Goal: Task Accomplishment & Management: Manage account settings

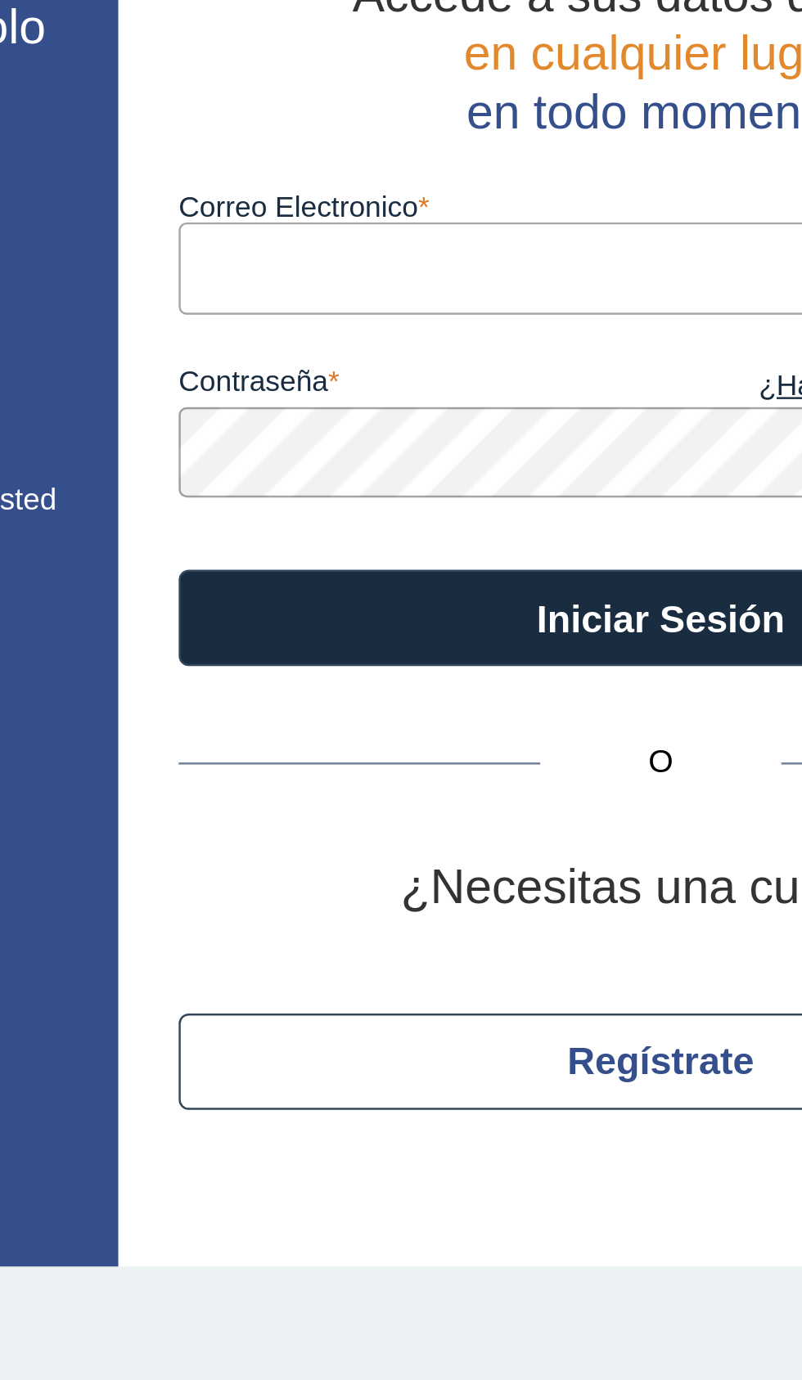
click at [489, 209] on input "Correo Electronico" at bounding box center [548, 212] width 393 height 37
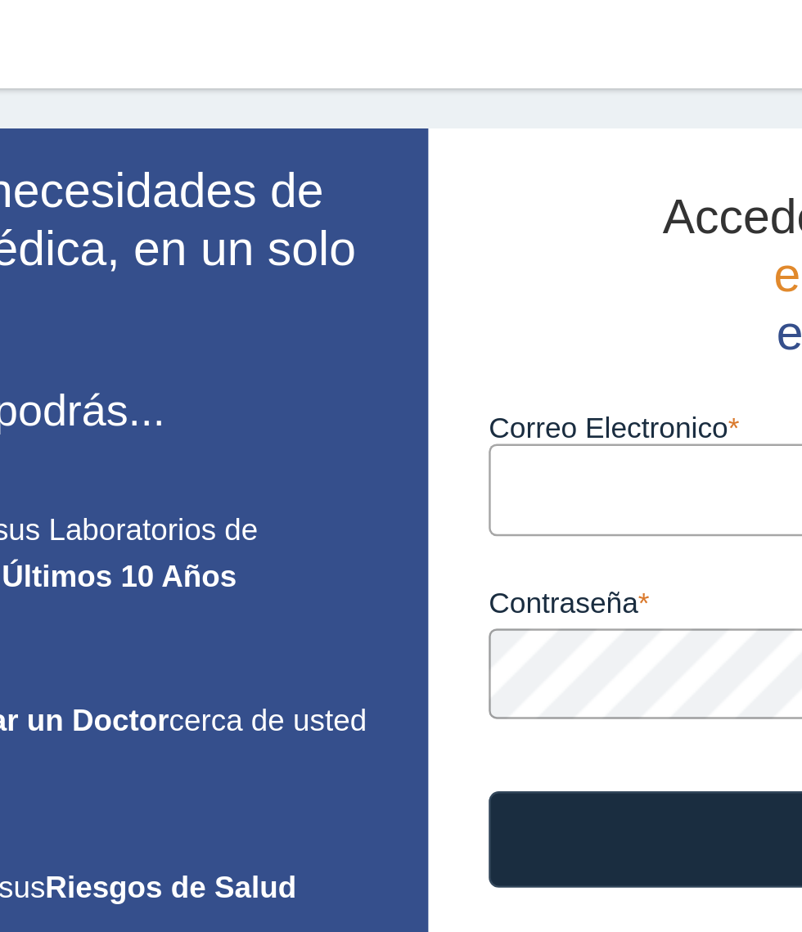
click at [386, 218] on input "Correo Electronico" at bounding box center [548, 212] width 393 height 37
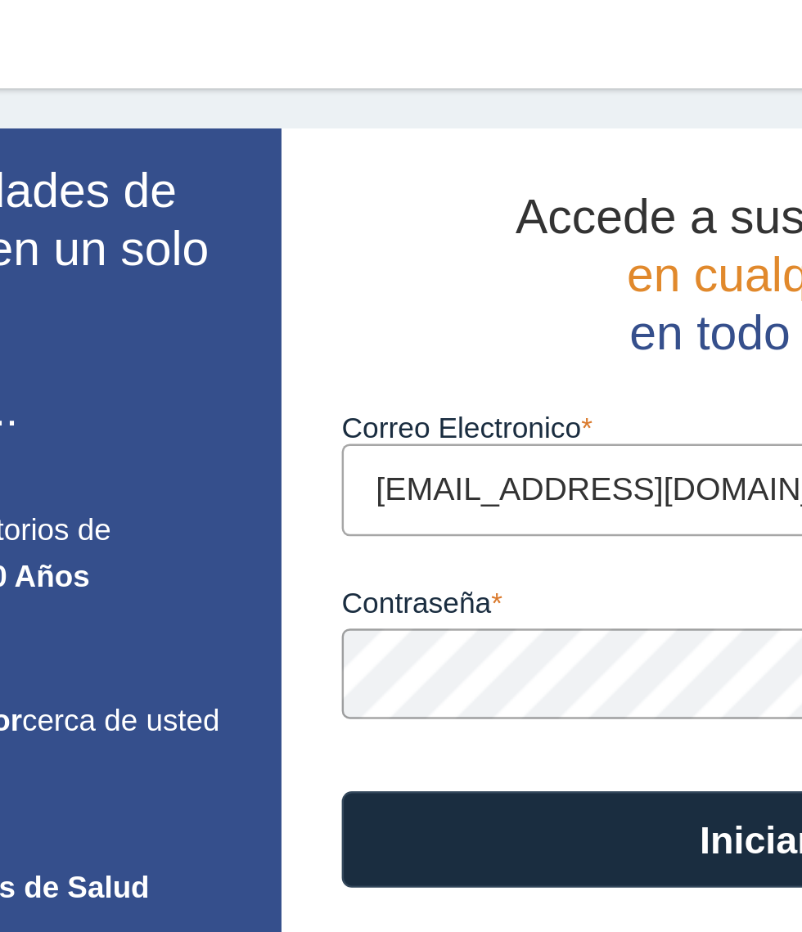
type input "[EMAIL_ADDRESS][DOMAIN_NAME]"
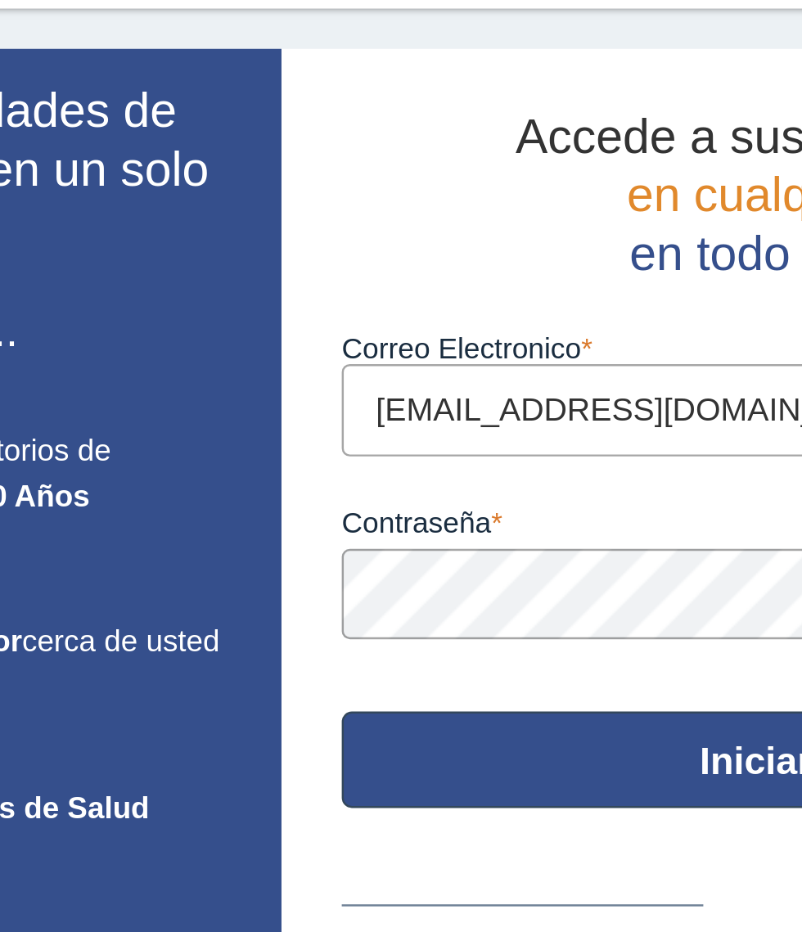
click at [470, 350] on button "Iniciar Sesión" at bounding box center [548, 354] width 393 height 39
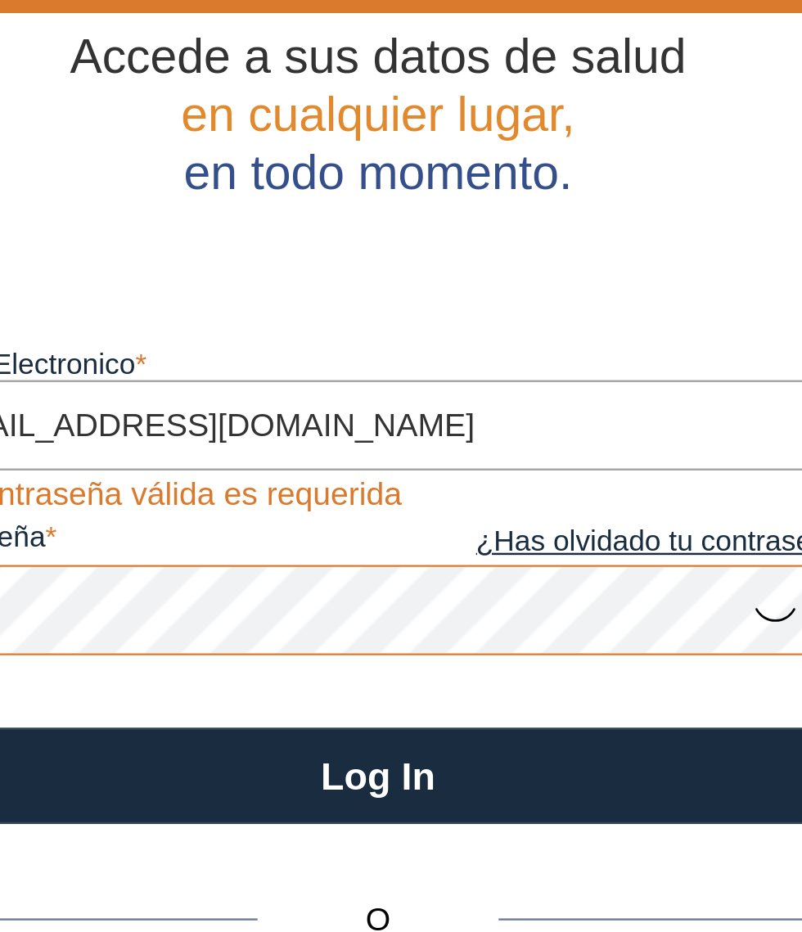
click at [639, 301] on link "¿Has olvidado tu contraseña?" at bounding box center [646, 299] width 196 height 18
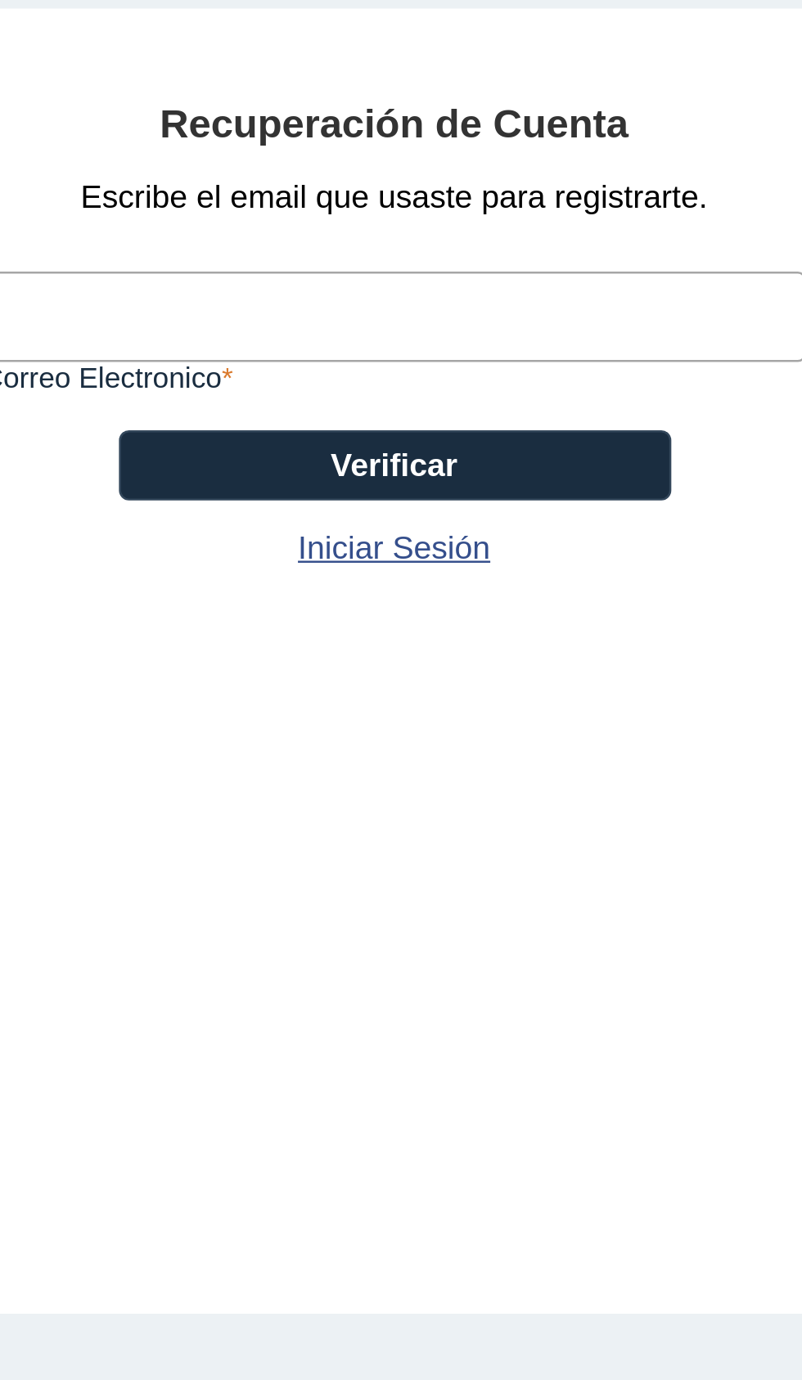
click at [611, 207] on input "Correo Electronico" at bounding box center [554, 207] width 335 height 37
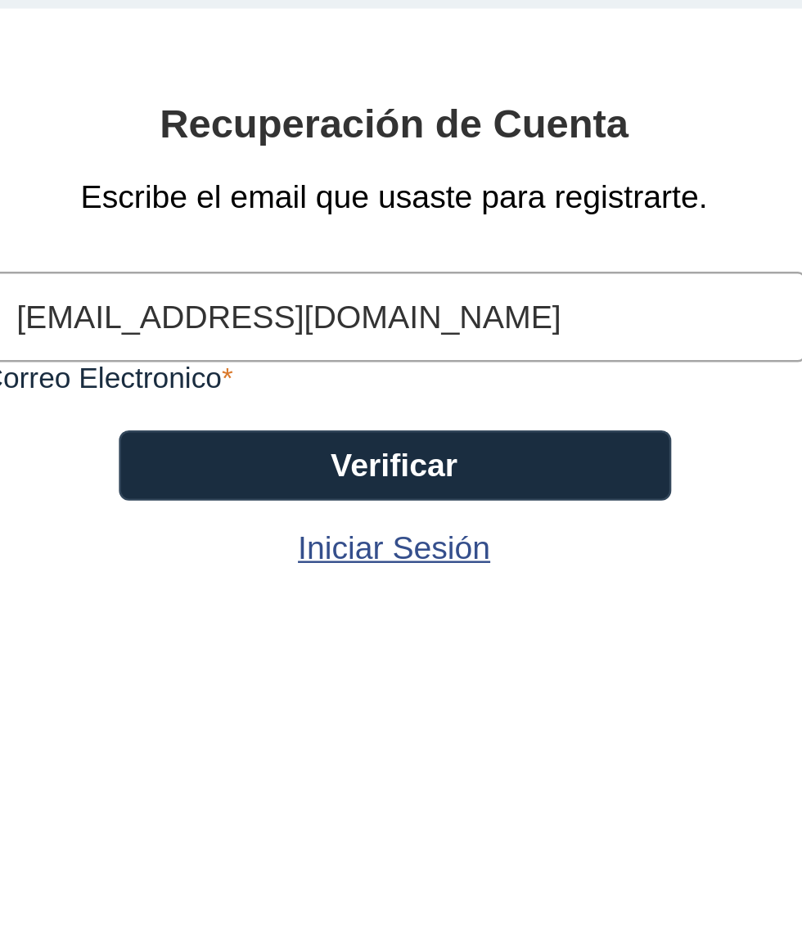
type input "arleenpaganbaez@gmail.com"
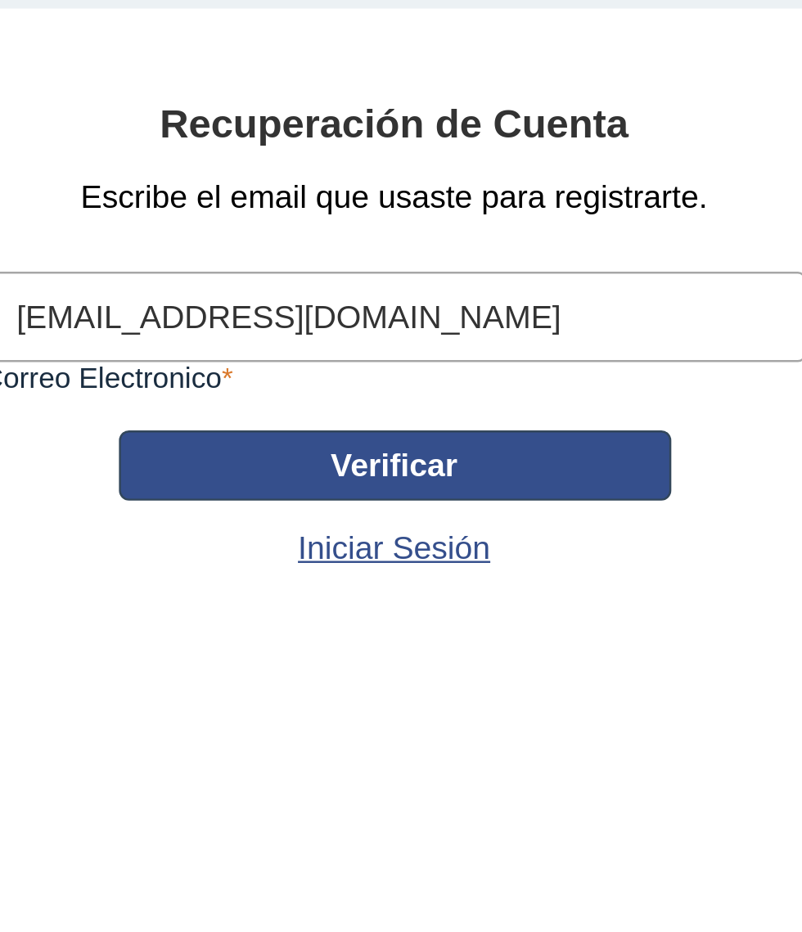
click at [611, 265] on button "Verificar" at bounding box center [555, 268] width 225 height 29
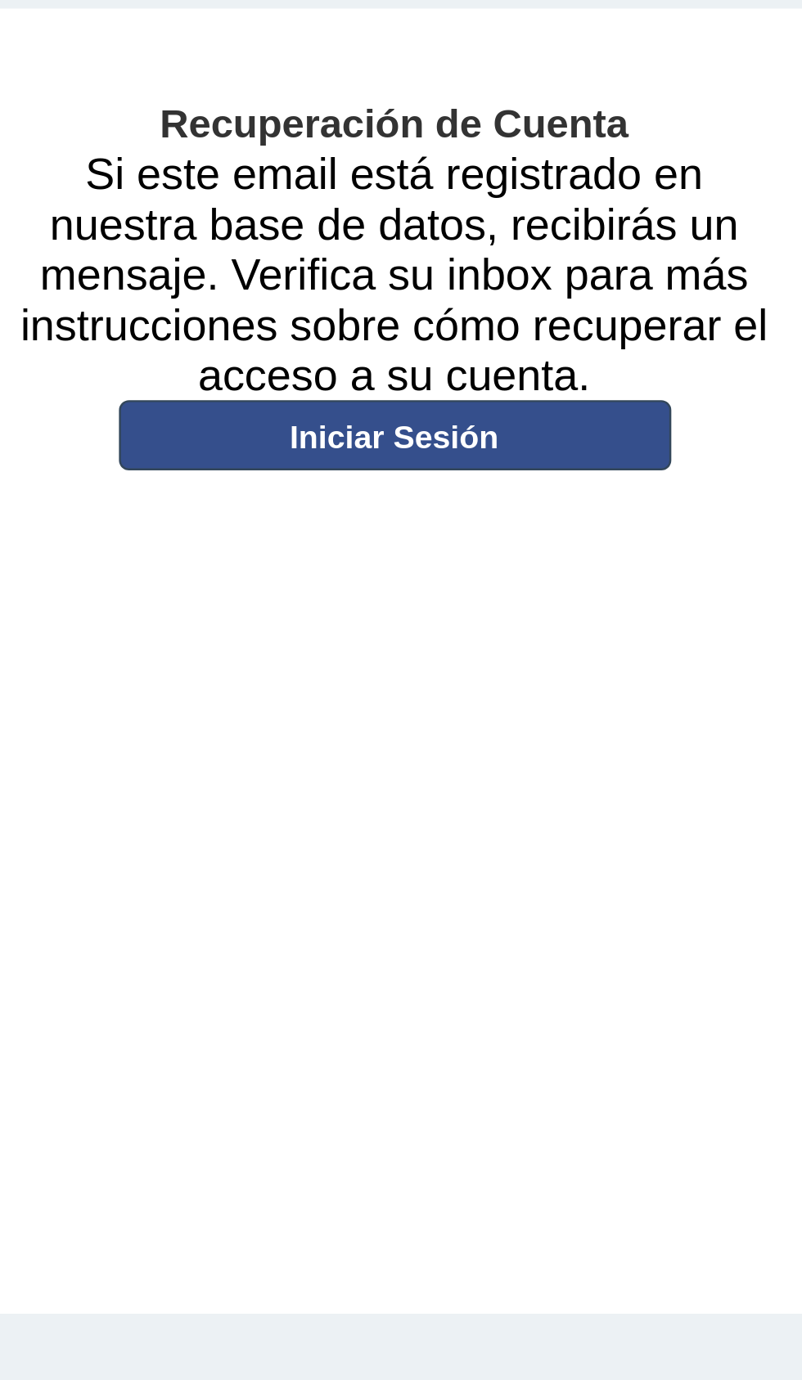
click at [592, 254] on link "Iniciar Sesión" at bounding box center [555, 255] width 225 height 29
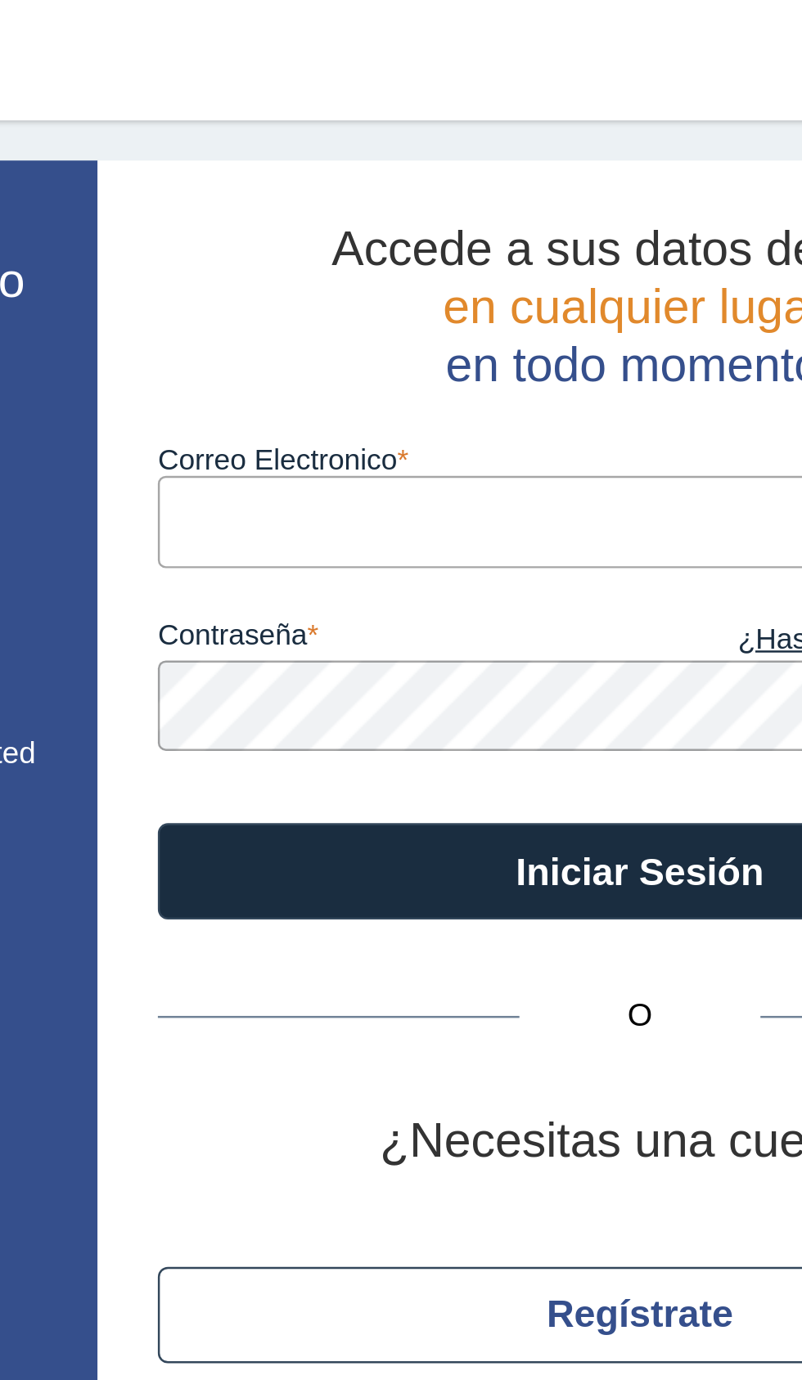
click at [465, 209] on input "Correo Electronico" at bounding box center [548, 212] width 393 height 37
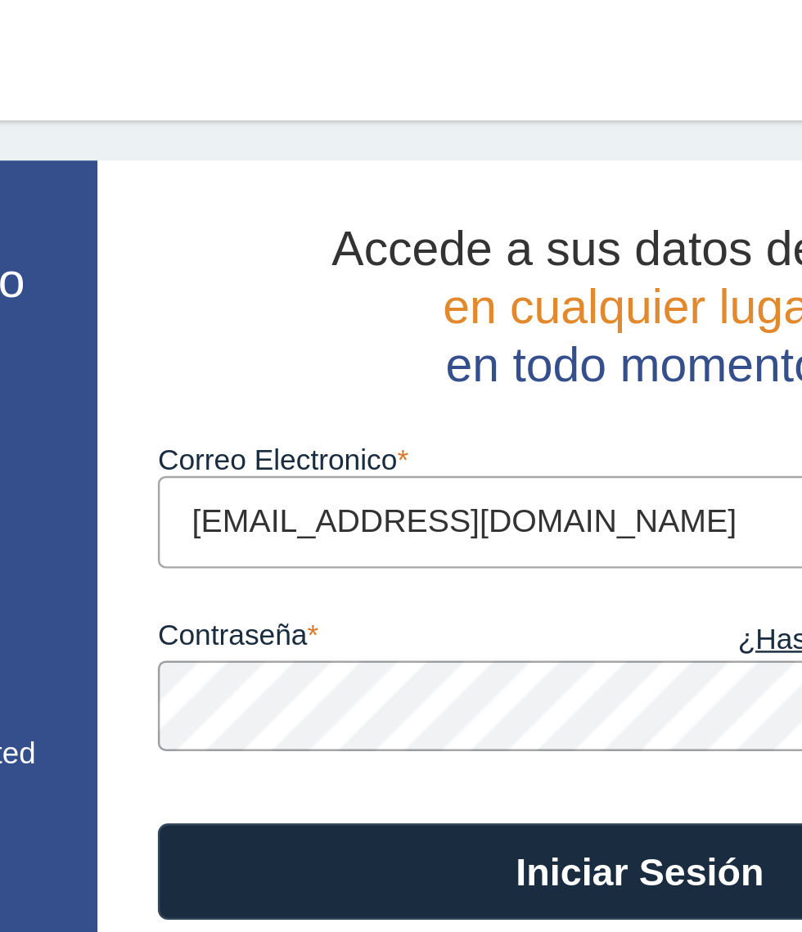
type input "arleenpaganbaez@gmail.com"
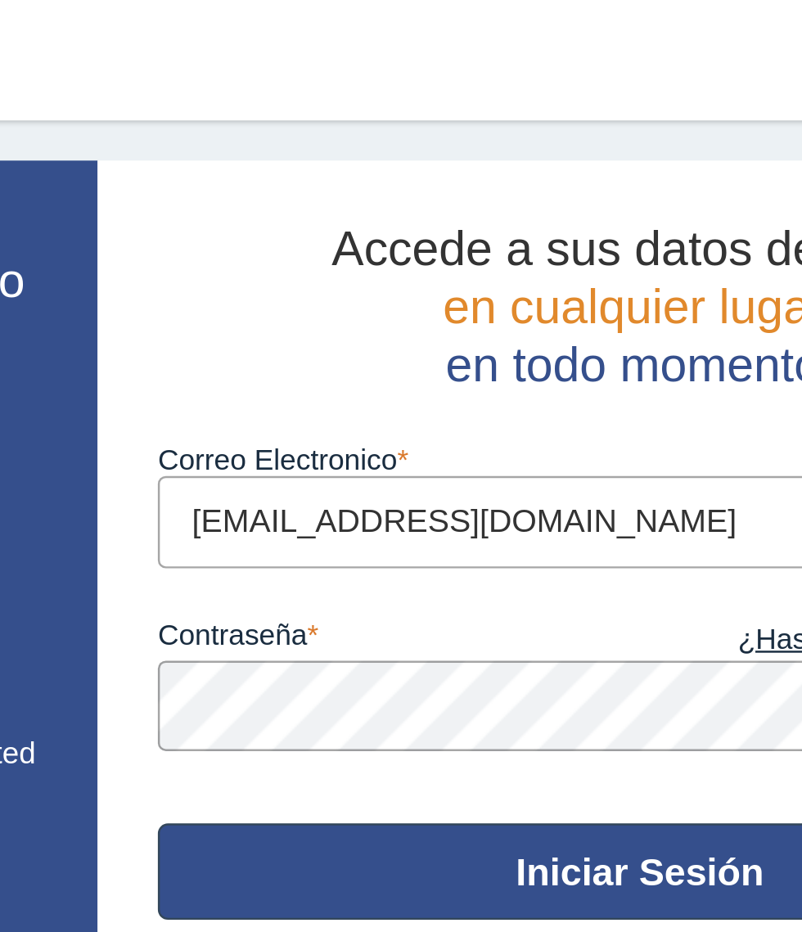
click at [550, 356] on button "Iniciar Sesión" at bounding box center [548, 354] width 393 height 39
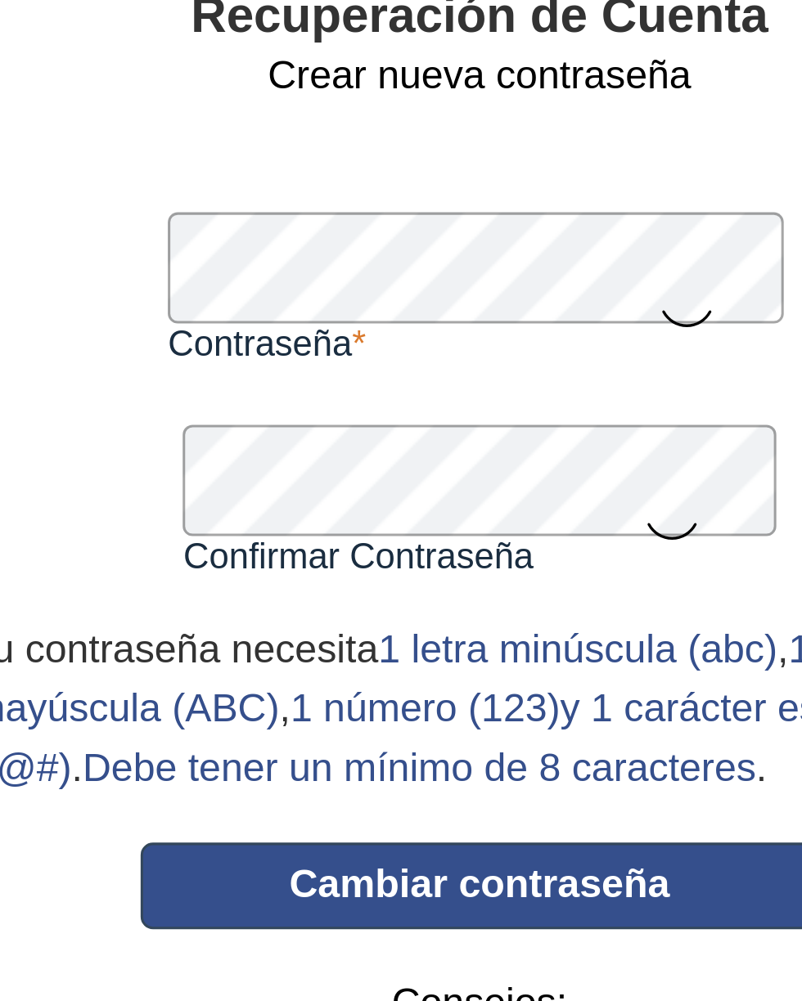
click at [594, 422] on button "Cambiar contraseña" at bounding box center [555, 417] width 225 height 29
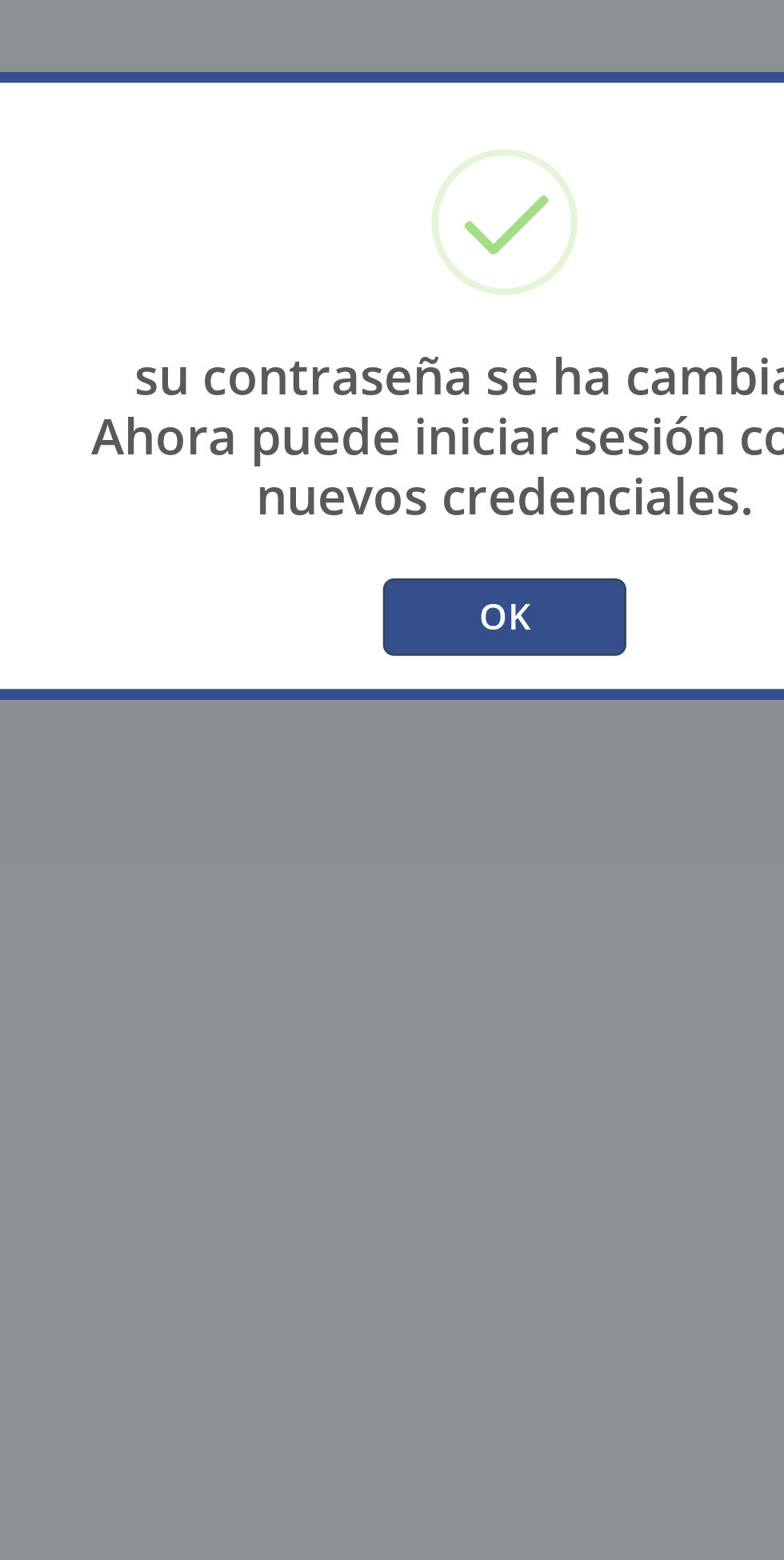
click at [399, 877] on button "OK" at bounding box center [392, 864] width 88 height 28
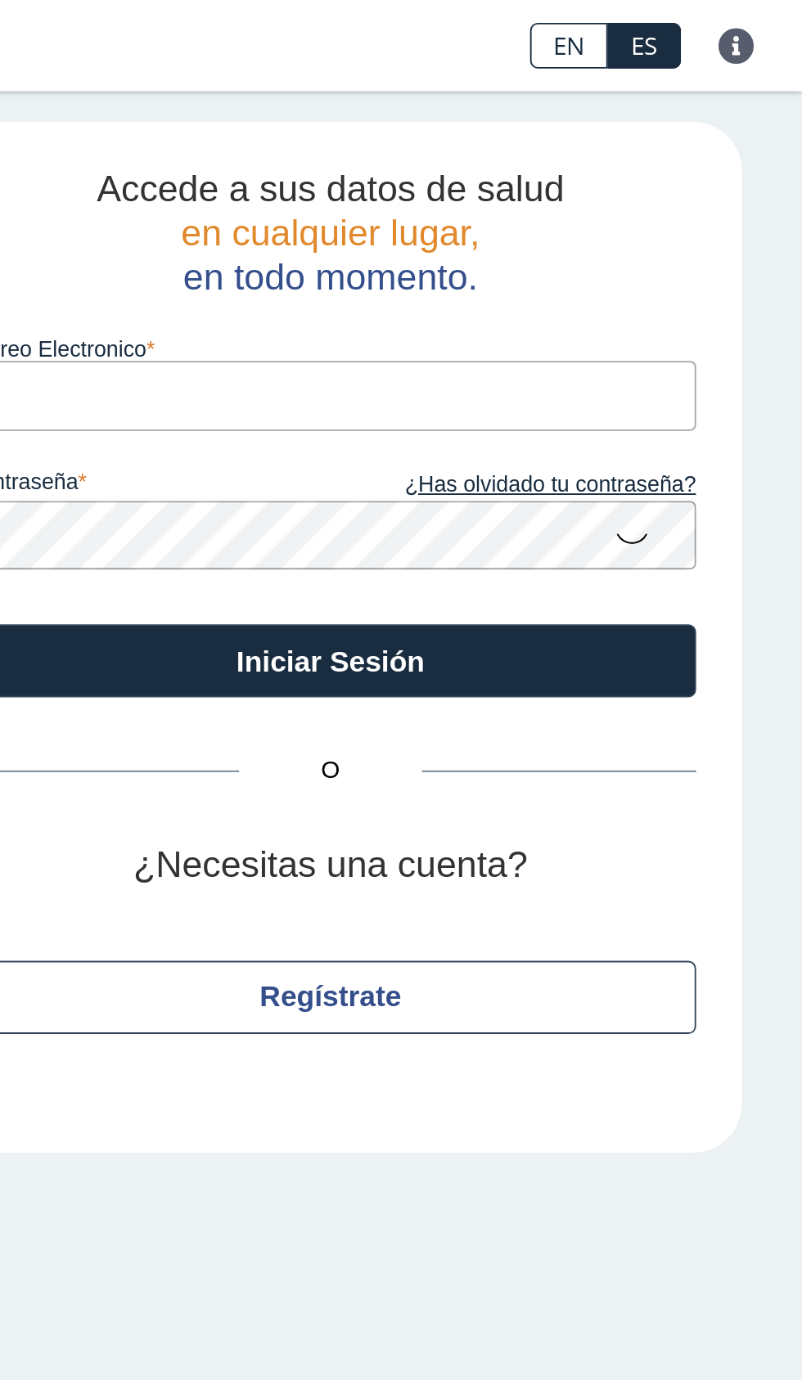
click at [592, 215] on input "Correo Electronico" at bounding box center [548, 212] width 393 height 37
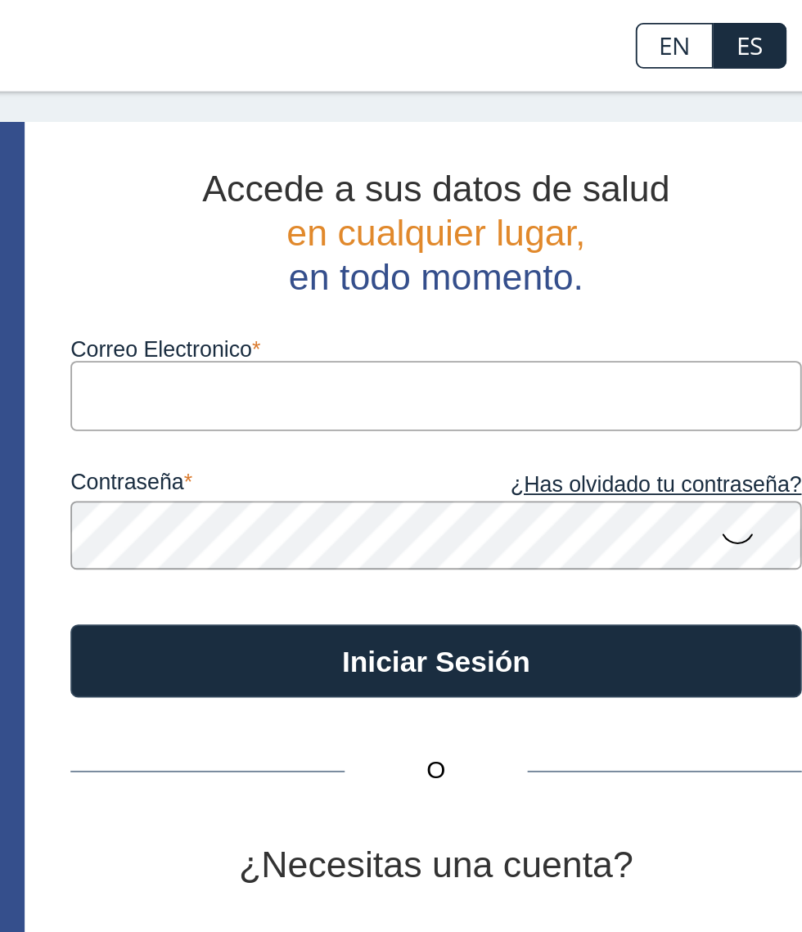
click at [506, 209] on input "Correo Electronico" at bounding box center [548, 212] width 393 height 37
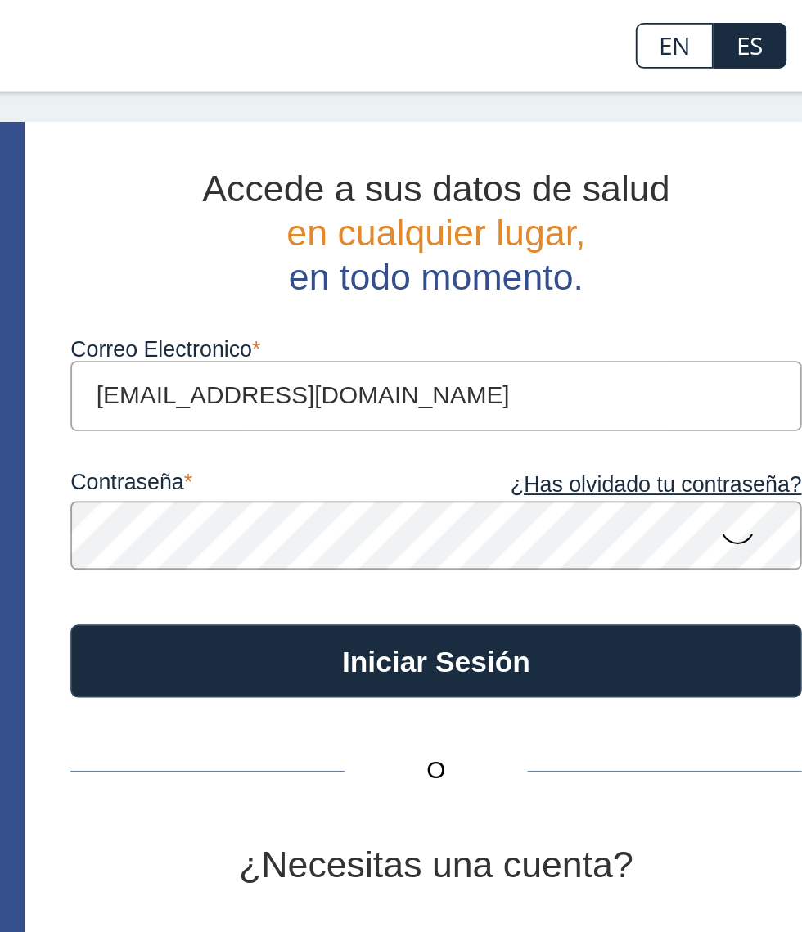
type input "arleenpaganbaez@gmail.com"
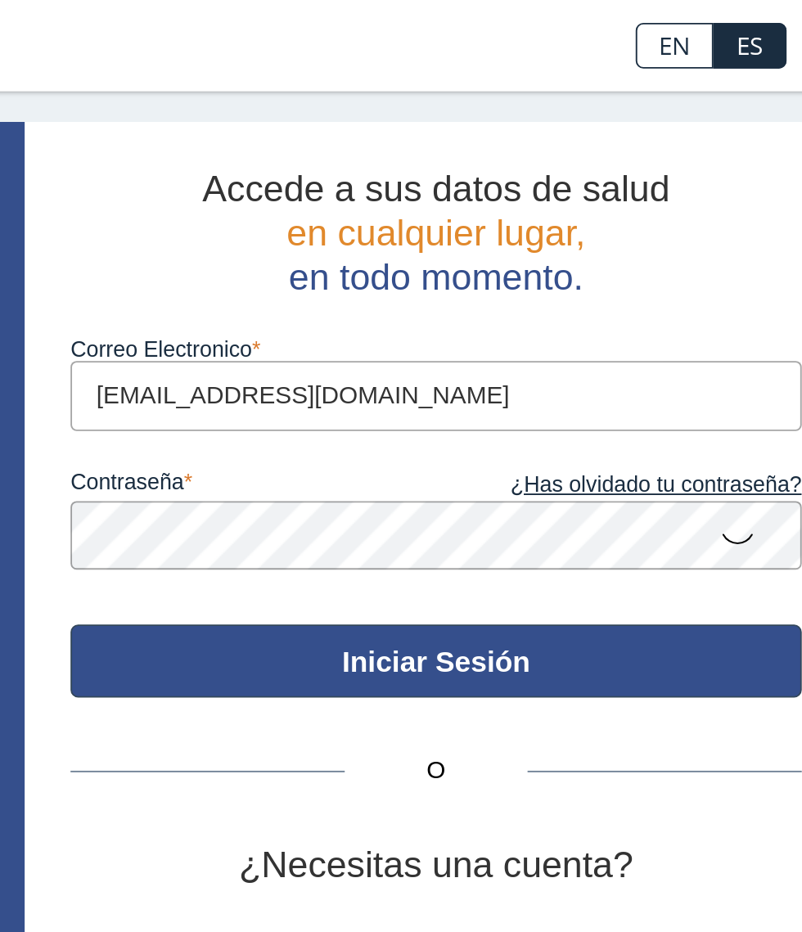
click at [625, 358] on button "Iniciar Sesión" at bounding box center [548, 354] width 393 height 39
